Goal: Task Accomplishment & Management: Manage account settings

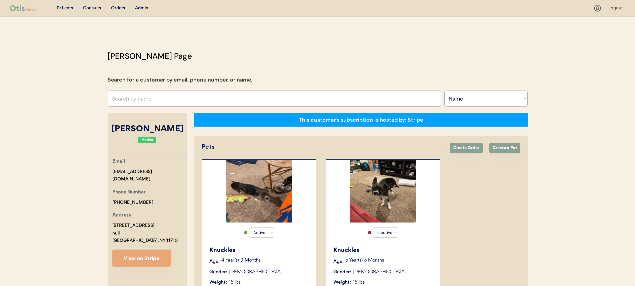
select select ""Name""
select select "true"
select select "false"
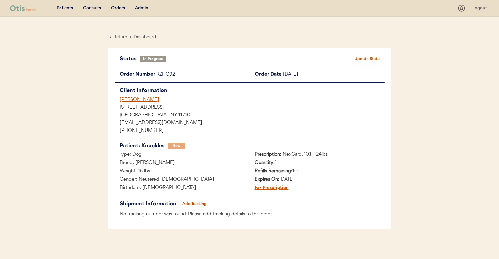
click at [143, 8] on div "Admin" at bounding box center [141, 8] width 13 height 7
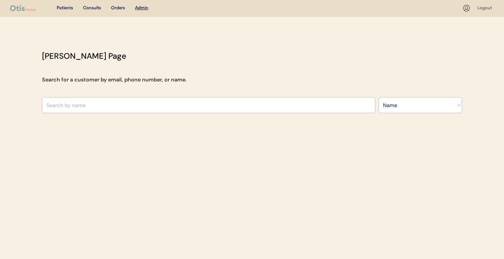
select select ""Name""
click at [169, 101] on input "text" at bounding box center [209, 105] width 334 height 16
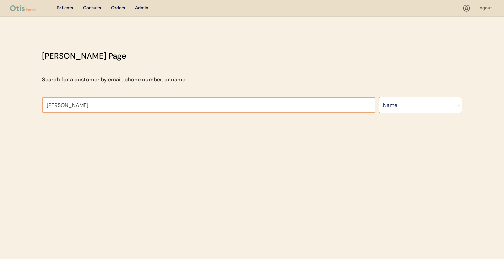
type input "kenne"
type input "kenneth B Carter"
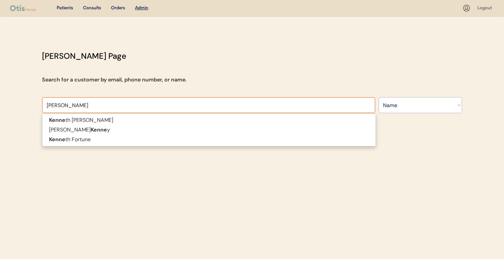
type input "kenneth"
type input "kenneth for"
type input "kenneth fortune"
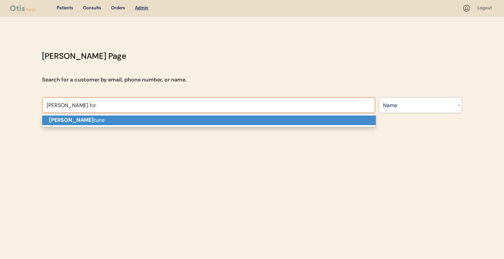
click at [163, 121] on p "Kenneth For tune" at bounding box center [209, 120] width 334 height 10
type input "Kenneth Fortune"
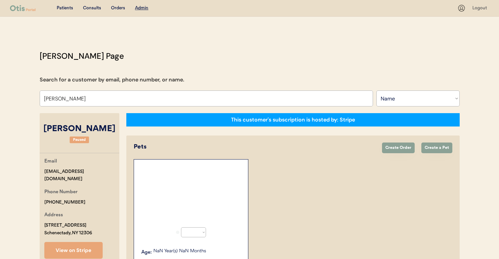
select select "true"
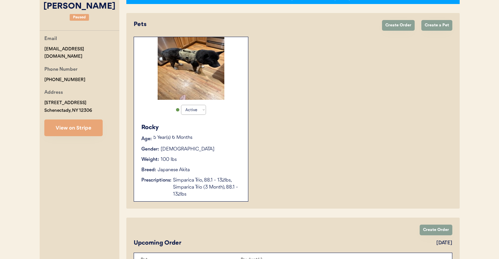
scroll to position [40, 0]
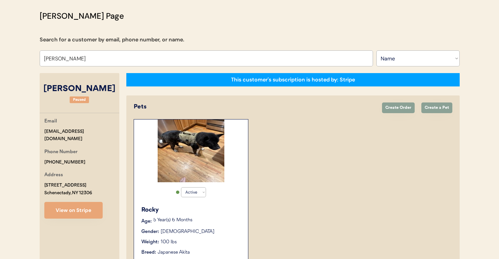
drag, startPoint x: 95, startPoint y: 127, endPoint x: 39, endPoint y: 130, distance: 55.5
click at [40, 130] on div "Email kenf1218@yahoo.com Phone Number +15187030311 Address 2910 Guilderland Ave…" at bounding box center [80, 167] width 80 height 101
drag, startPoint x: 39, startPoint y: 130, endPoint x: 99, endPoint y: 131, distance: 59.4
click at [99, 131] on div "Email kenf1218@yahoo.com Phone Number +15187030311 Address 2910 Guilderland Ave…" at bounding box center [80, 167] width 80 height 101
copy div "kenf1218@yahoo.com"
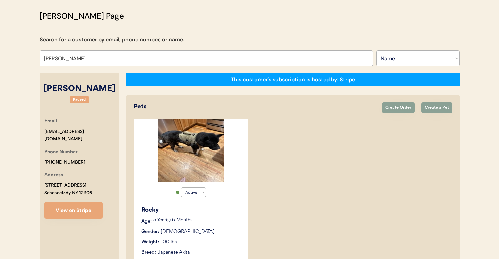
click at [148, 59] on input "Kenneth Fortune" at bounding box center [207, 58] width 334 height 16
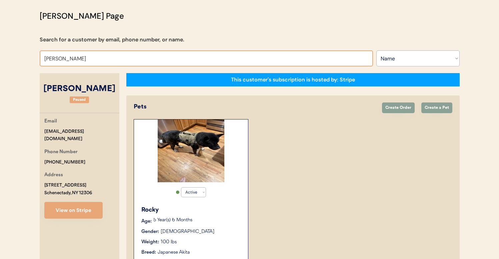
type input "stephanie john"
type input "stephanie johnson"
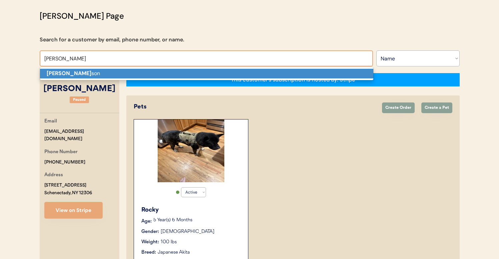
click at [151, 73] on p "Stephanie John son" at bounding box center [207, 74] width 334 height 10
type input "Stephanie Johnson"
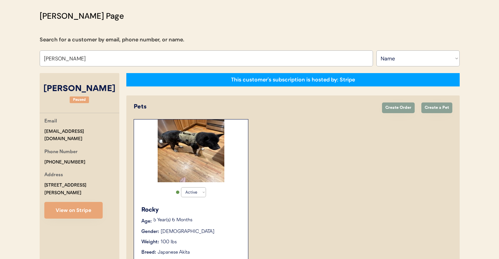
select select "true"
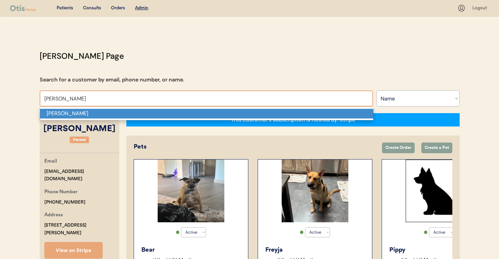
click at [102, 116] on p "Betty L Fowler" at bounding box center [207, 114] width 334 height 10
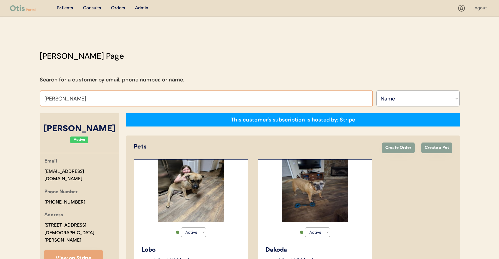
click at [104, 98] on input "Betty L Fowler" at bounding box center [207, 98] width 334 height 16
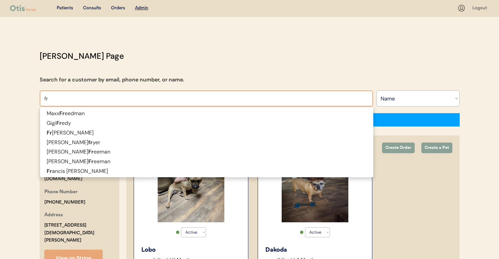
type input "fra"
type input "francis Donahue"
type input "fran"
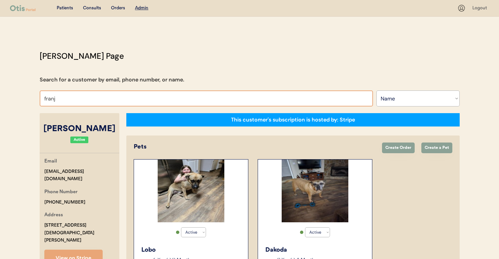
type input "fran"
type input "francis Donahue"
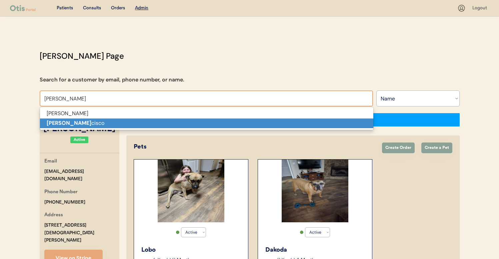
click at [89, 122] on p "Frank Fran cisco" at bounding box center [207, 123] width 334 height 10
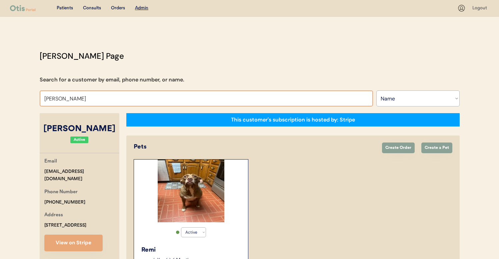
click at [118, 100] on input "Frank Francisco" at bounding box center [207, 98] width 334 height 16
type input "NI"
type input "NIna leong"
type input "SPRING"
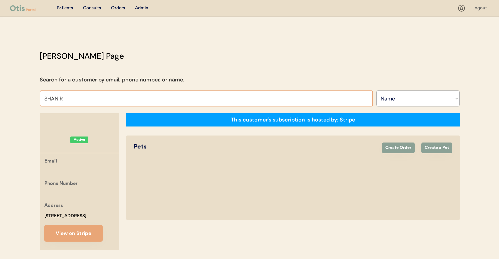
type input "SHANIRA"
type input "SHANIRA Garvin"
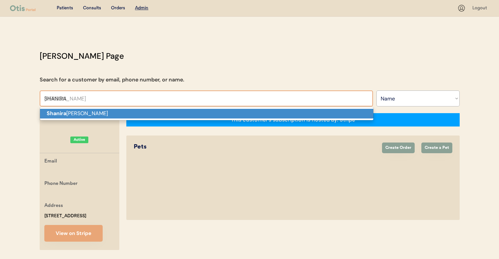
click at [176, 114] on p "Shanira Garvin" at bounding box center [207, 114] width 334 height 10
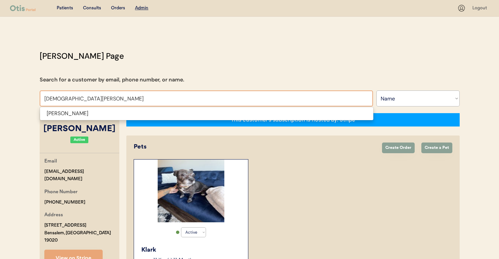
type input "JUDE W"
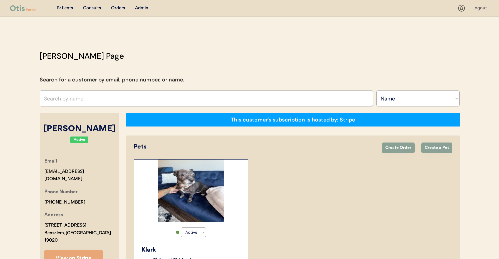
click at [136, 120] on div "This customer's subscription is hosted by: Stripe" at bounding box center [293, 119] width 334 height 13
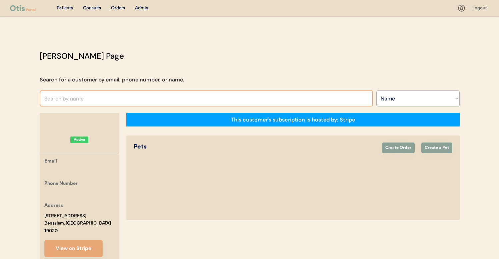
click at [140, 99] on input "text" at bounding box center [207, 98] width 334 height 16
type input "JU"
type input "JUne VanAlphen"
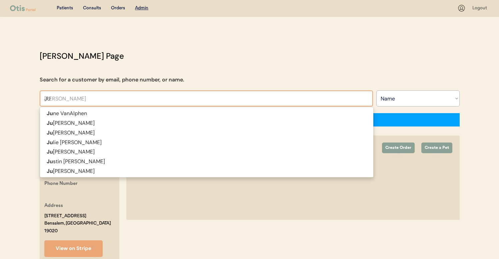
type input "JUD"
type input "JUDe Carter"
type input "JUDE"
type input "JUDE Carter"
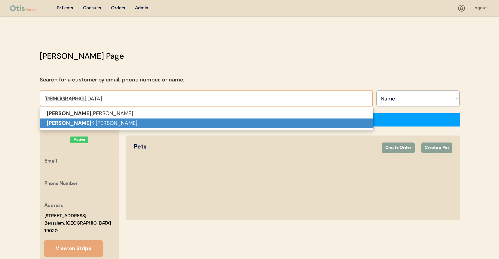
click at [137, 125] on p "Jude K Wicksell" at bounding box center [207, 123] width 334 height 10
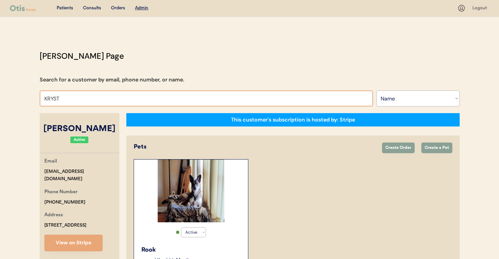
type input "KRYSTA"
type input "KRYSTA Capps"
type input "KRYSTAL"
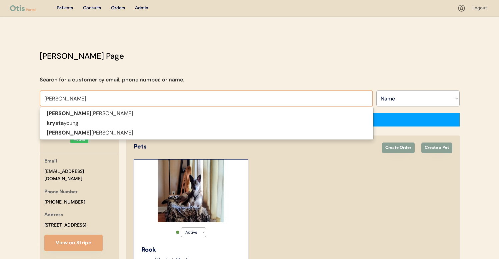
type input "KRYSTAL Allen"
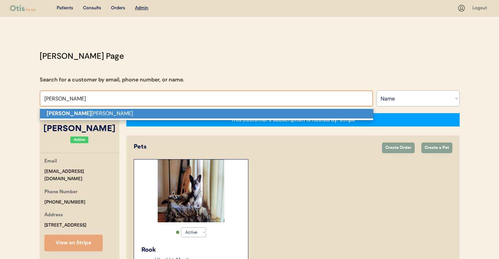
click at [123, 112] on p "Krystal Allen" at bounding box center [207, 114] width 334 height 10
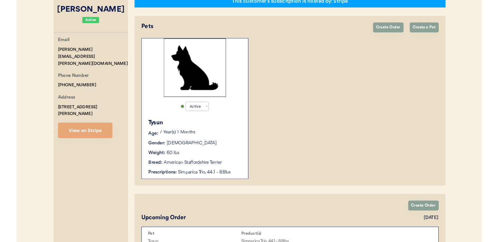
scroll to position [106, 0]
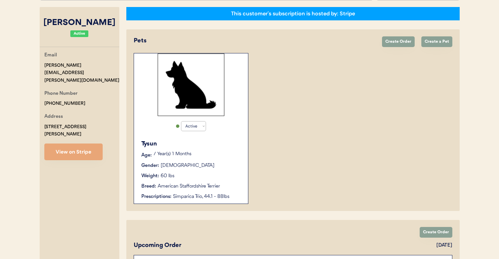
type input "Krystal Allen"
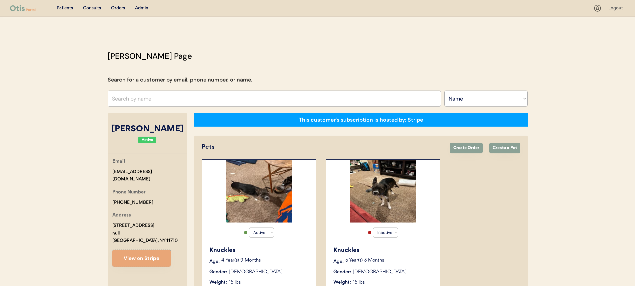
select select ""Name""
select select "true"
select select "false"
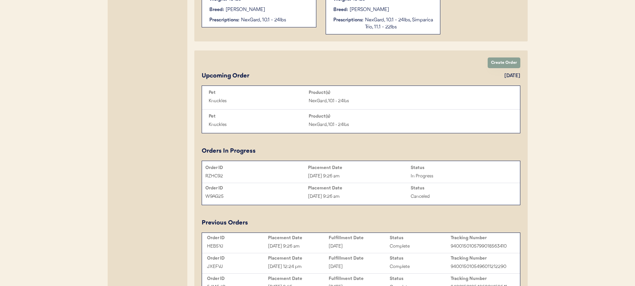
scroll to position [289, 0]
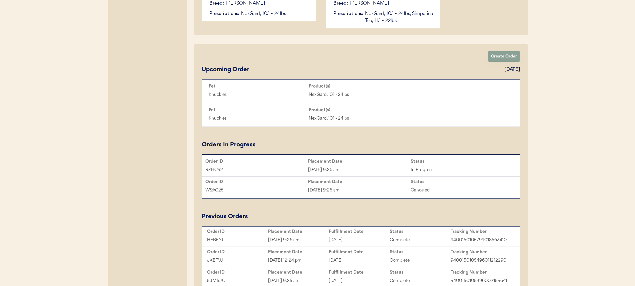
click at [291, 173] on div "RZHC92 [DATE] 9:26 am In Progress" at bounding box center [361, 169] width 318 height 10
